Goal: Find specific page/section: Find specific page/section

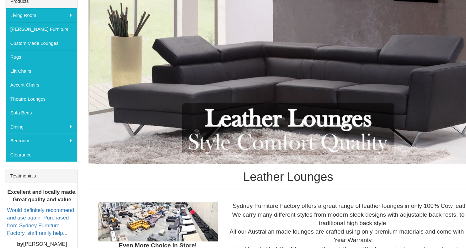
scroll to position [94, 0]
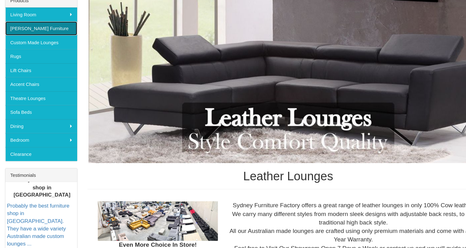
click at [31, 40] on link "[PERSON_NAME] Furniture" at bounding box center [39, 40] width 68 height 13
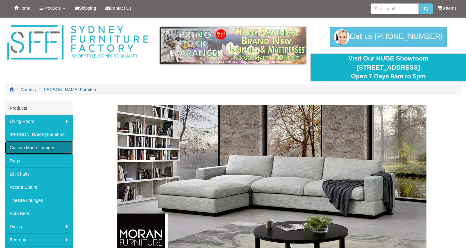
click at [46, 148] on link "Custom Made Lounges" at bounding box center [39, 147] width 68 height 13
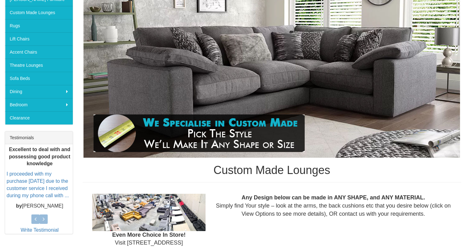
scroll to position [136, 0]
